Goal: Subscribe to service/newsletter

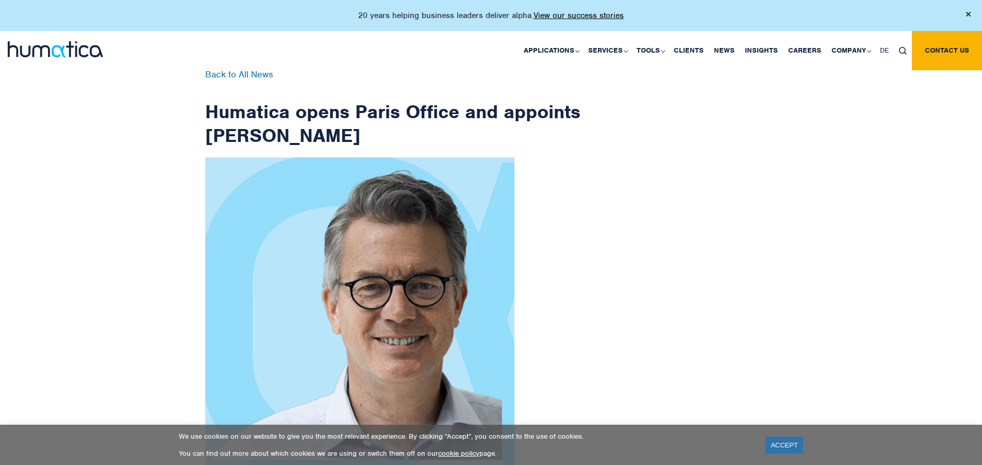
scroll to position [1645, 0]
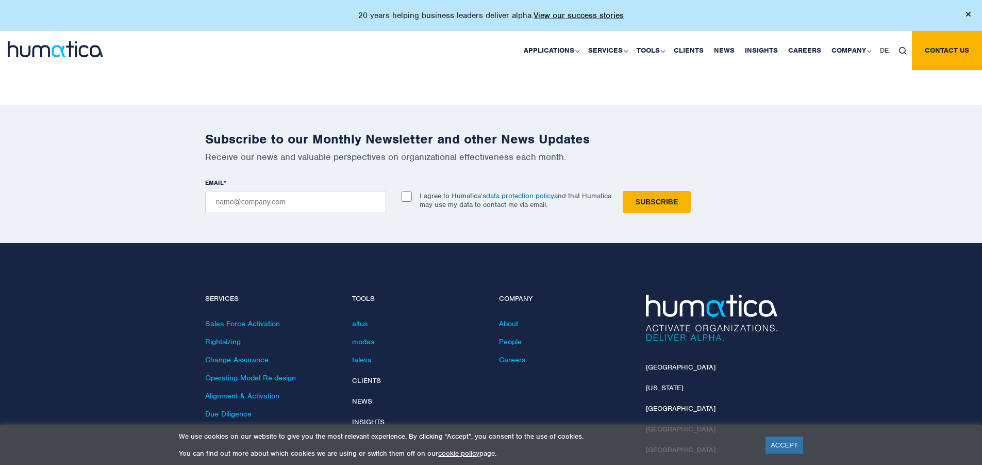
checkbox input "true"
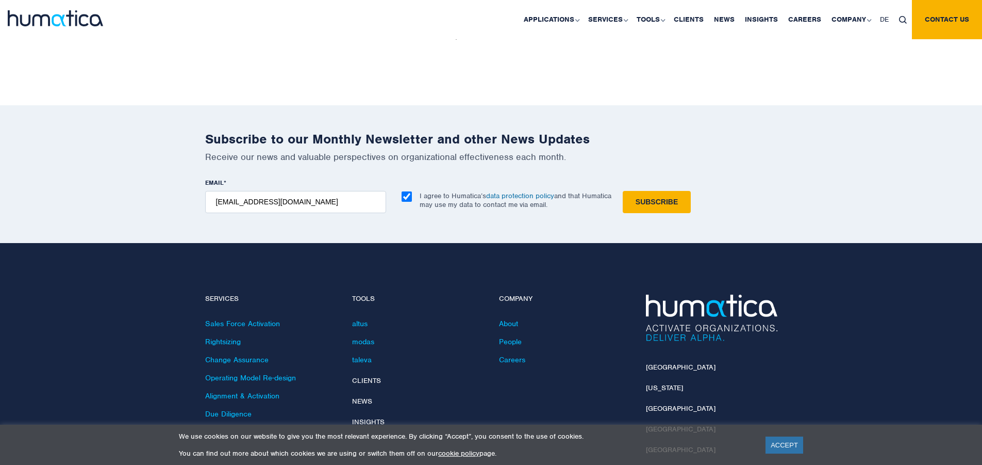
type input "[EMAIL_ADDRESS][DOMAIN_NAME]"
click at [623, 191] on input "Subscribe" at bounding box center [657, 202] width 68 height 22
